Goal: Task Accomplishment & Management: Complete application form

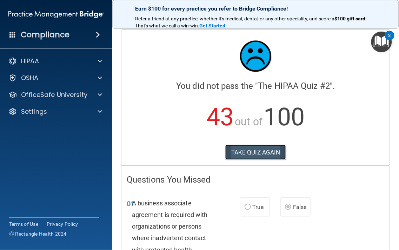
click at [244, 151] on button "TAKE QUIZ AGAIN" at bounding box center [255, 151] width 61 height 15
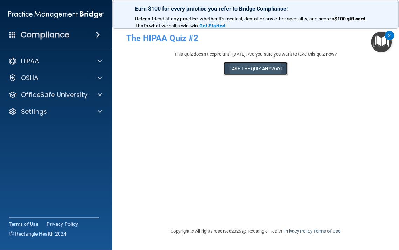
click at [239, 68] on button "Take the quiz anyway!" at bounding box center [255, 68] width 64 height 13
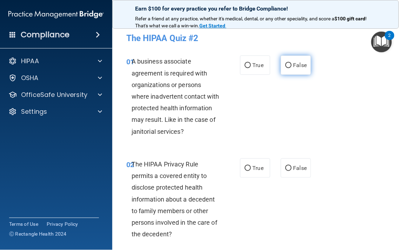
click at [299, 64] on span "False" at bounding box center [300, 65] width 14 height 7
click at [291, 64] on input "False" at bounding box center [288, 65] width 6 height 5
radio input "true"
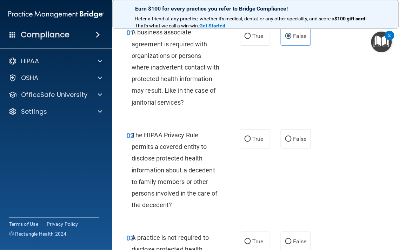
scroll to position [48, 0]
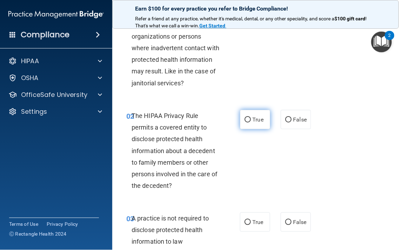
click at [244, 122] on input "True" at bounding box center [247, 119] width 6 height 5
radio input "true"
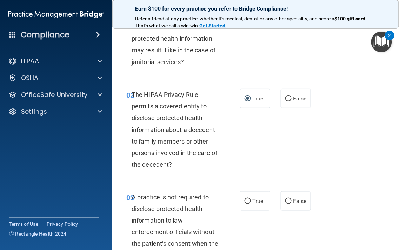
scroll to position [88, 0]
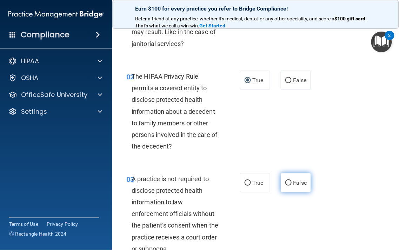
click at [281, 176] on label "False" at bounding box center [296, 182] width 30 height 19
click at [285, 180] on input "False" at bounding box center [288, 182] width 6 height 5
radio input "true"
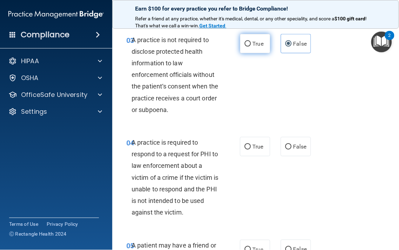
scroll to position [243, 0]
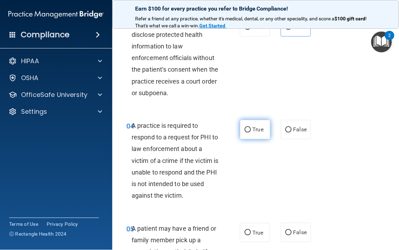
click at [248, 130] on label "True" at bounding box center [255, 129] width 30 height 19
click at [248, 130] on input "True" at bounding box center [247, 129] width 6 height 5
radio input "true"
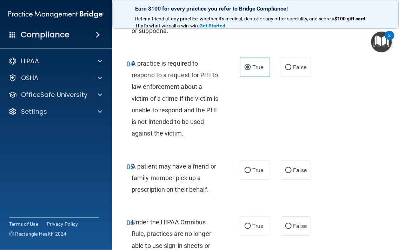
scroll to position [311, 0]
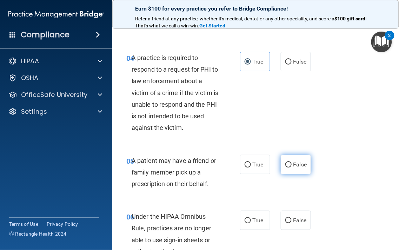
click at [293, 167] on span "False" at bounding box center [300, 164] width 14 height 7
click at [291, 167] on input "False" at bounding box center [288, 164] width 6 height 5
radio input "true"
click at [257, 163] on span "True" at bounding box center [257, 164] width 11 height 7
click at [251, 163] on input "True" at bounding box center [247, 164] width 6 height 5
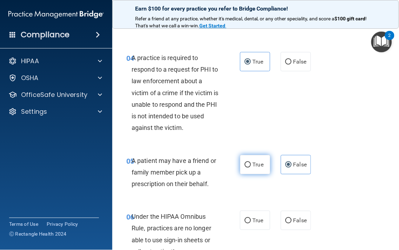
radio input "true"
radio input "false"
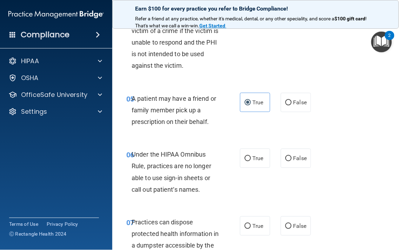
scroll to position [380, 0]
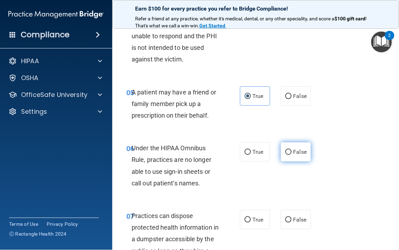
click at [286, 154] on input "False" at bounding box center [288, 151] width 6 height 5
radio input "true"
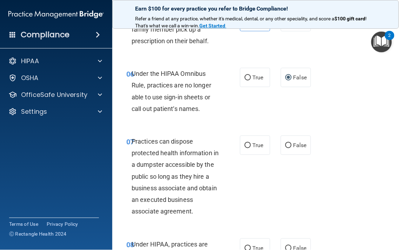
scroll to position [458, 0]
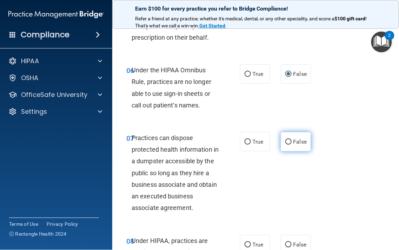
click at [281, 144] on label "False" at bounding box center [296, 141] width 30 height 19
click at [285, 144] on input "False" at bounding box center [288, 141] width 6 height 5
radio input "true"
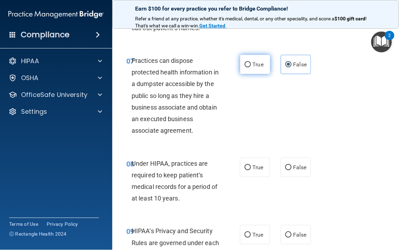
scroll to position [535, 0]
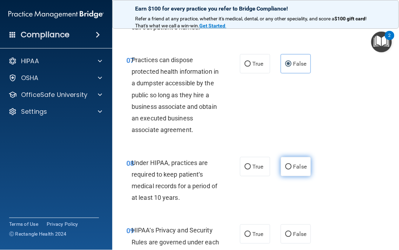
click at [281, 167] on label "False" at bounding box center [296, 166] width 30 height 19
click at [285, 167] on input "False" at bounding box center [288, 166] width 6 height 5
radio input "true"
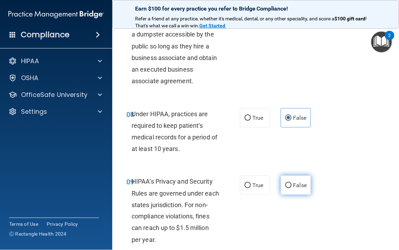
click at [285, 184] on input "False" at bounding box center [288, 185] width 6 height 5
radio input "true"
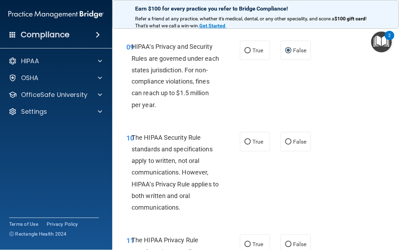
scroll to position [721, 0]
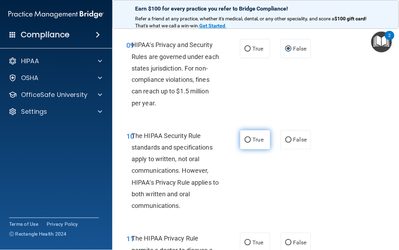
click at [248, 137] on label "True" at bounding box center [255, 139] width 30 height 19
click at [248, 137] on input "True" at bounding box center [247, 139] width 6 height 5
radio input "true"
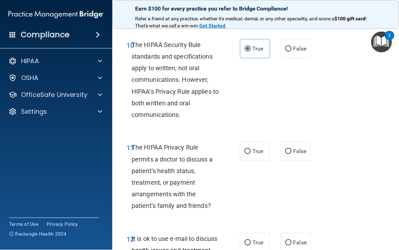
scroll to position [818, 0]
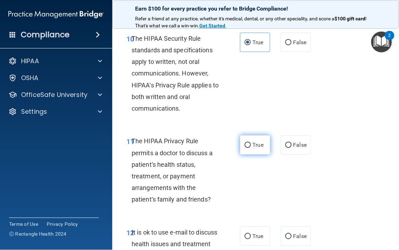
click at [257, 147] on span "True" at bounding box center [257, 144] width 11 height 7
click at [251, 147] on input "True" at bounding box center [247, 144] width 6 height 5
radio input "true"
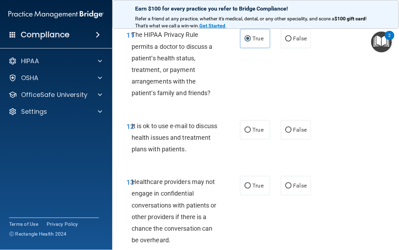
scroll to position [925, 0]
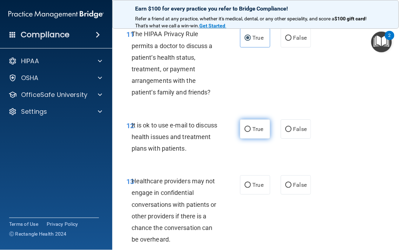
click at [240, 128] on label "True" at bounding box center [255, 128] width 30 height 19
click at [244, 128] on input "True" at bounding box center [247, 129] width 6 height 5
radio input "true"
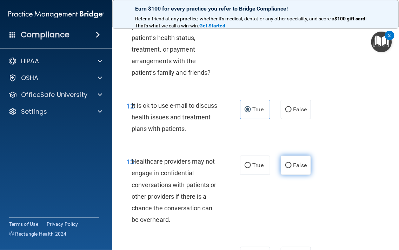
click at [289, 165] on label "False" at bounding box center [296, 164] width 30 height 19
click at [289, 165] on input "False" at bounding box center [288, 165] width 6 height 5
radio input "true"
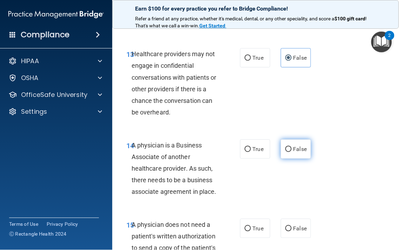
click at [281, 148] on label "False" at bounding box center [296, 148] width 30 height 19
click at [285, 148] on input "False" at bounding box center [288, 149] width 6 height 5
radio input "true"
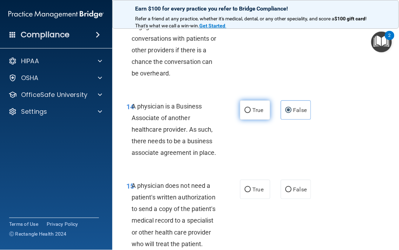
scroll to position [1110, 0]
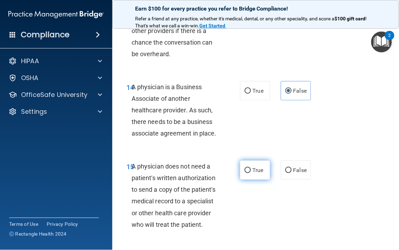
click at [244, 168] on input "True" at bounding box center [247, 170] width 6 height 5
radio input "true"
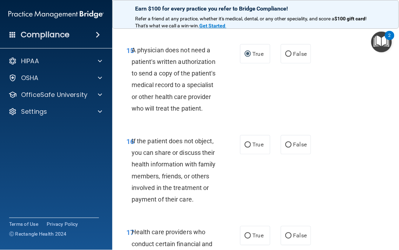
scroll to position [1227, 0]
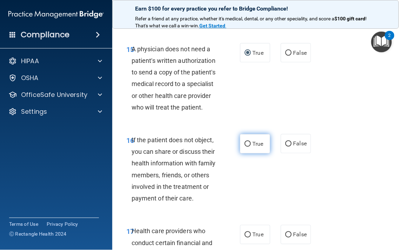
click at [245, 144] on input "True" at bounding box center [247, 143] width 6 height 5
radio input "true"
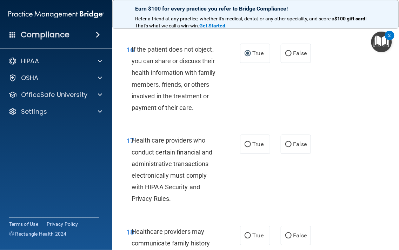
scroll to position [1324, 0]
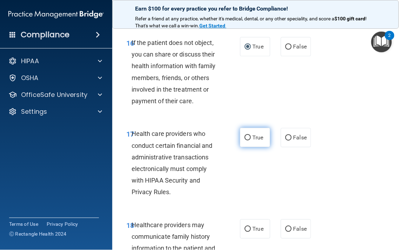
click at [248, 142] on label "True" at bounding box center [255, 137] width 30 height 19
click at [248, 140] on input "True" at bounding box center [247, 137] width 6 height 5
radio input "true"
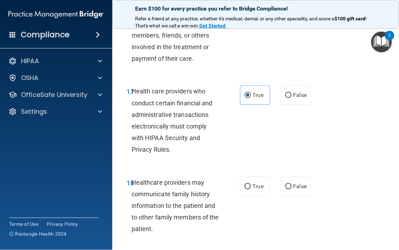
scroll to position [1393, 0]
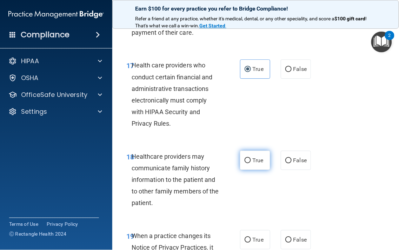
click at [244, 165] on label "True" at bounding box center [255, 159] width 30 height 19
click at [244, 163] on input "True" at bounding box center [247, 160] width 6 height 5
radio input "true"
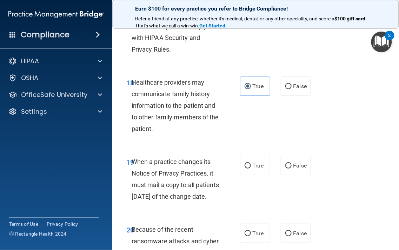
scroll to position [1471, 0]
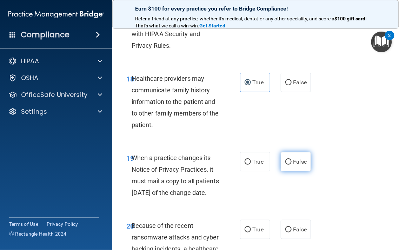
click at [292, 165] on label "False" at bounding box center [296, 161] width 30 height 19
click at [291, 164] on input "False" at bounding box center [288, 161] width 6 height 5
radio input "true"
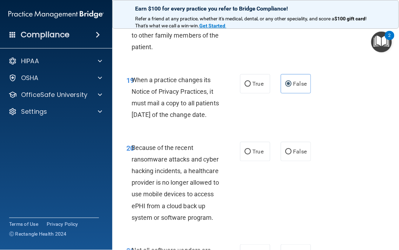
scroll to position [1568, 0]
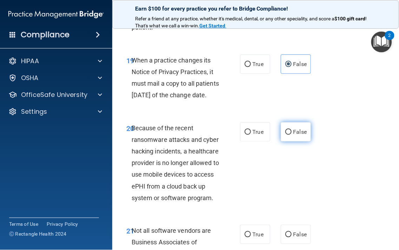
click at [281, 141] on label "False" at bounding box center [296, 131] width 30 height 19
click at [285, 135] on input "False" at bounding box center [288, 131] width 6 height 5
radio input "true"
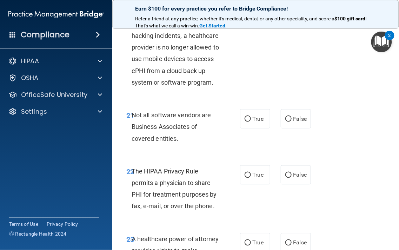
scroll to position [1685, 0]
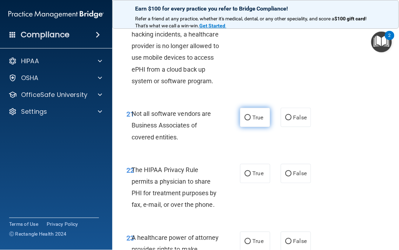
click at [240, 127] on label "True" at bounding box center [255, 117] width 30 height 19
click at [244, 120] on input "True" at bounding box center [247, 117] width 6 height 5
radio input "true"
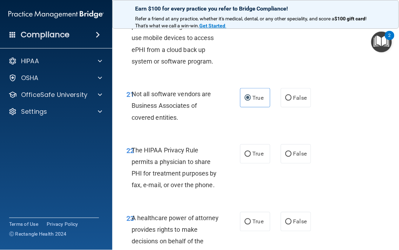
click at [244, 163] on label "True" at bounding box center [255, 153] width 30 height 19
click at [244, 157] on input "True" at bounding box center [247, 153] width 6 height 5
radio input "true"
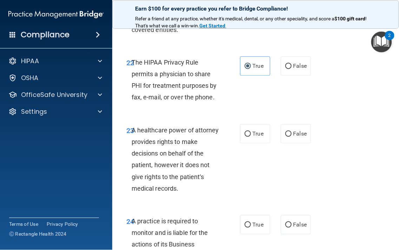
scroll to position [1802, 0]
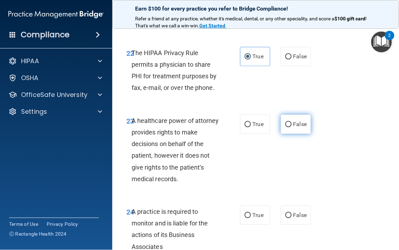
click at [285, 127] on input "False" at bounding box center [288, 124] width 6 height 5
radio input "true"
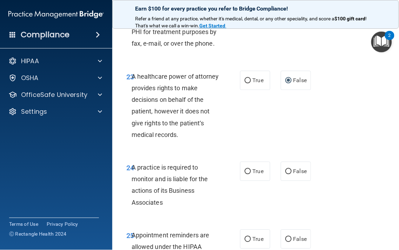
scroll to position [1870, 0]
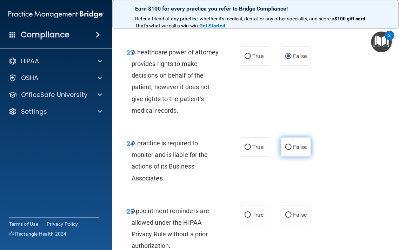
click at [302, 150] on span "False" at bounding box center [300, 146] width 14 height 7
click at [291, 150] on input "False" at bounding box center [288, 146] width 6 height 5
radio input "true"
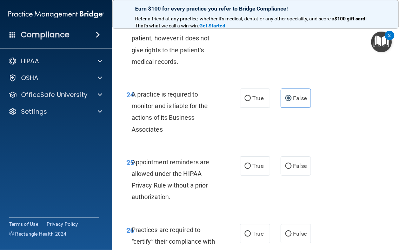
scroll to position [1938, 0]
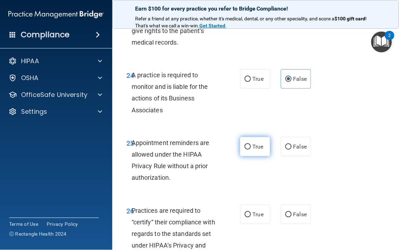
click at [244, 149] on input "True" at bounding box center [247, 146] width 6 height 5
radio input "true"
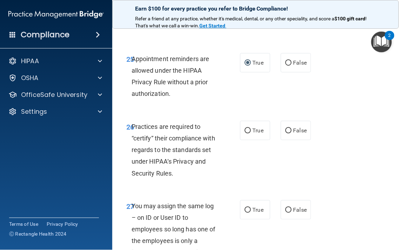
scroll to position [2026, 0]
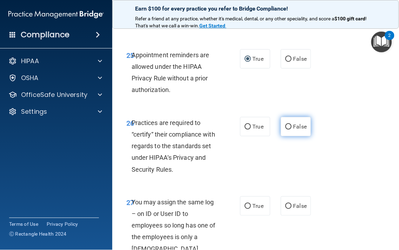
click at [295, 130] on span "False" at bounding box center [300, 126] width 14 height 7
click at [291, 129] on input "False" at bounding box center [288, 126] width 6 height 5
radio input "true"
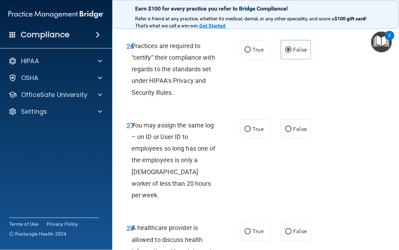
scroll to position [2104, 0]
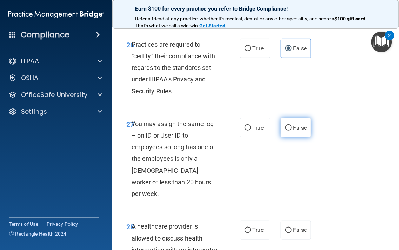
click at [285, 130] on input "False" at bounding box center [288, 127] width 6 height 5
radio input "true"
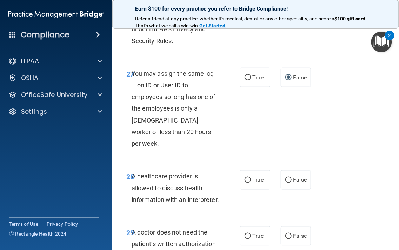
scroll to position [2182, 0]
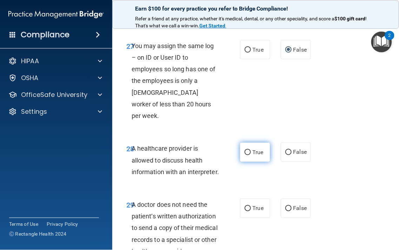
click at [247, 155] on input "True" at bounding box center [247, 152] width 6 height 5
radio input "true"
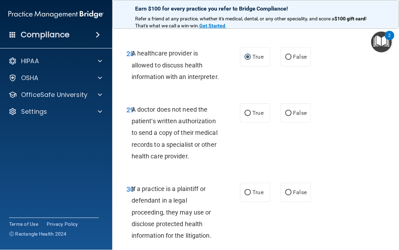
scroll to position [2279, 0]
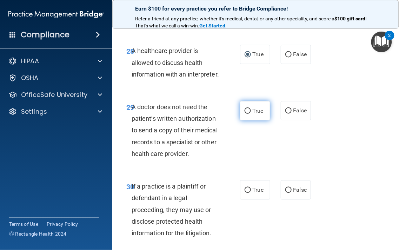
click at [249, 120] on label "True" at bounding box center [255, 110] width 30 height 19
click at [249, 114] on input "True" at bounding box center [247, 110] width 6 height 5
radio input "true"
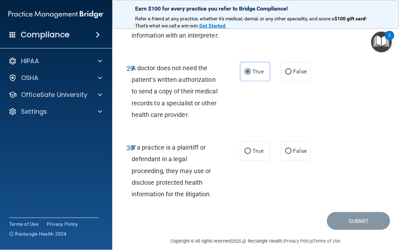
scroll to position [2337, 0]
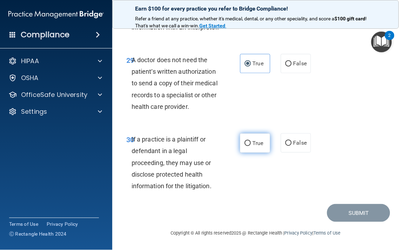
click at [245, 146] on input "True" at bounding box center [247, 143] width 6 height 5
radio input "true"
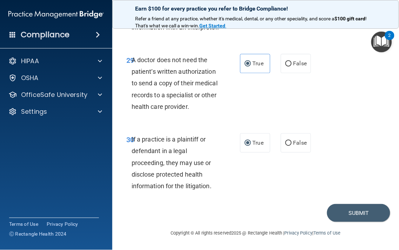
click at [365, 237] on div "Copyright © All rights reserved 2025 @ Rectangle Health | Privacy Policy | Term…" at bounding box center [256, 233] width 256 height 22
click at [355, 222] on button "Submit" at bounding box center [358, 213] width 63 height 18
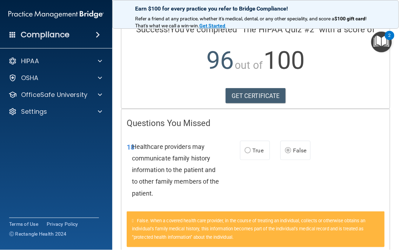
scroll to position [47, 0]
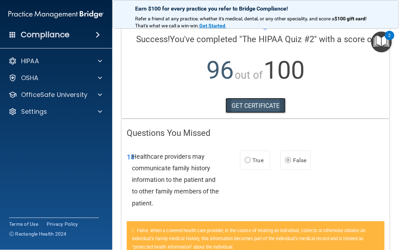
click at [245, 104] on link "GET CERTIFICATE" at bounding box center [255, 105] width 60 height 15
